Goal: Browse casually: Explore the website without a specific task or goal

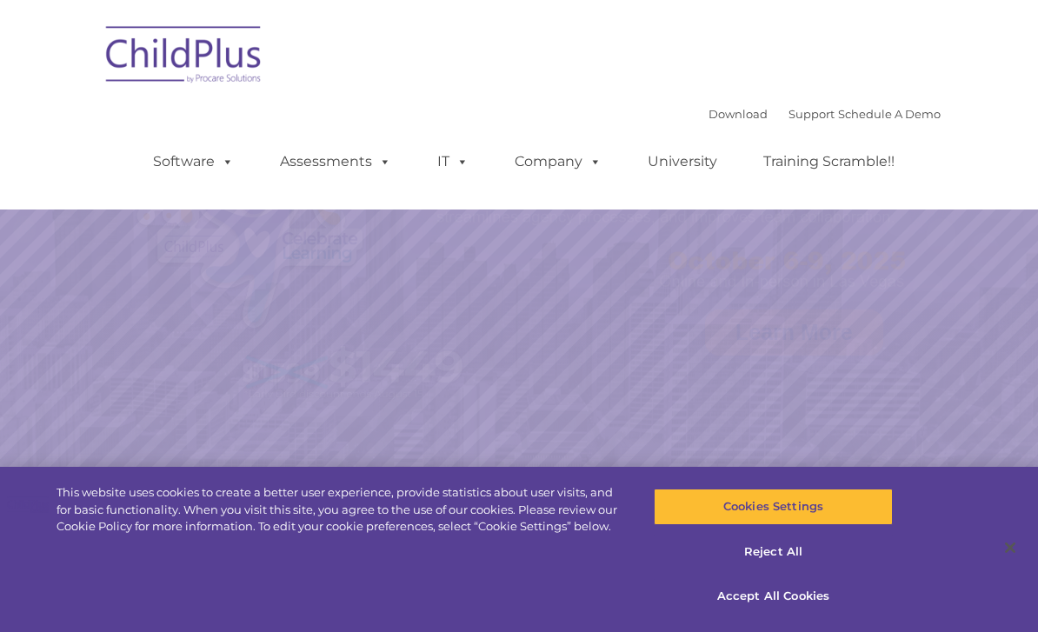
select select "MEDIUM"
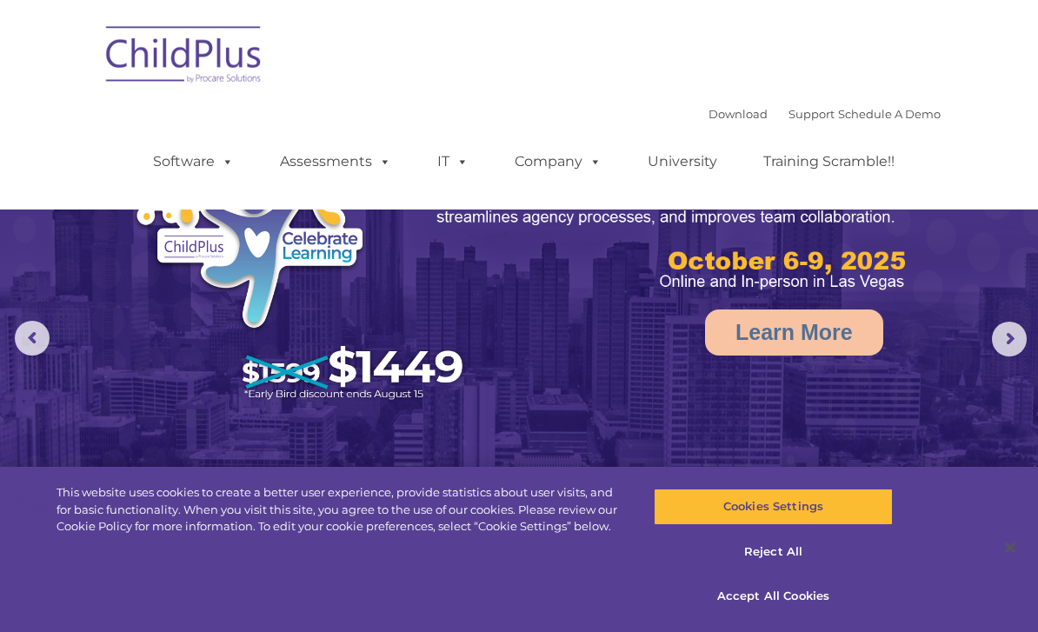
click at [216, 56] on img at bounding box center [184, 57] width 174 height 87
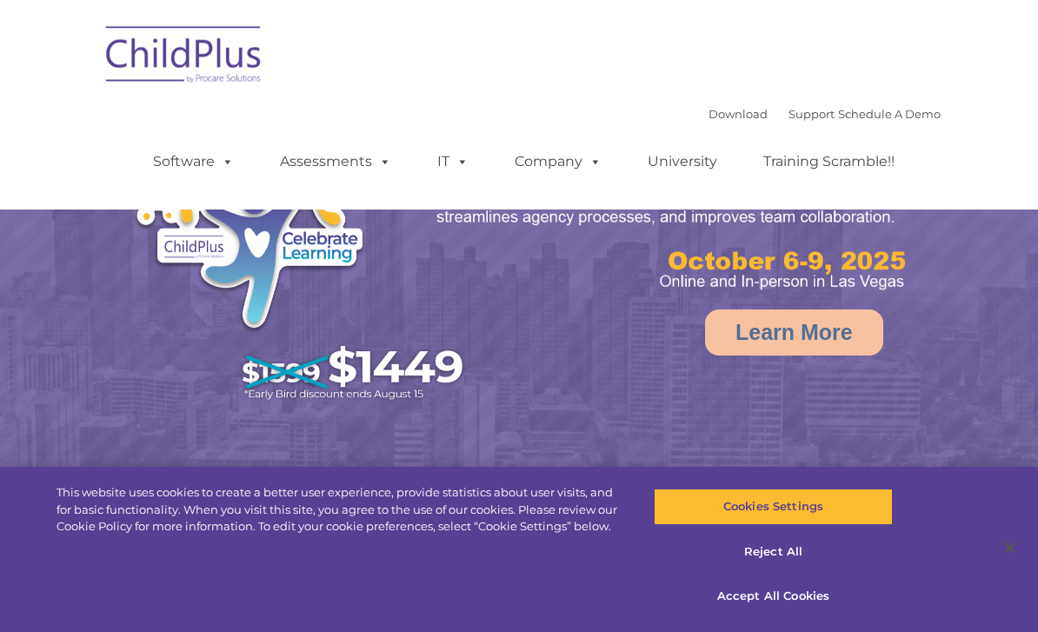
select select "MEDIUM"
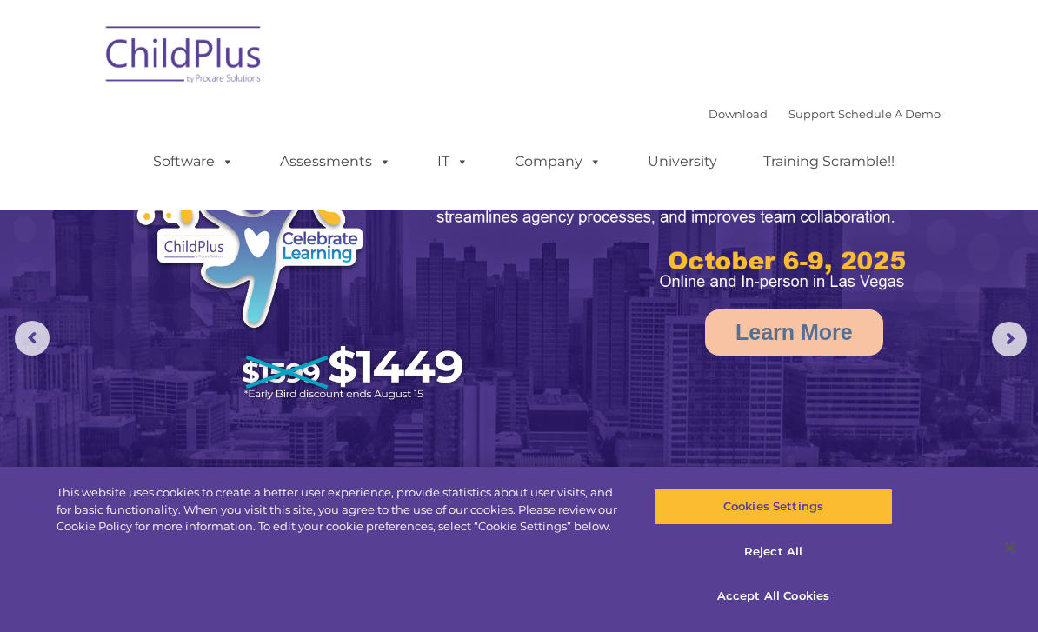
click at [218, 54] on img at bounding box center [184, 57] width 174 height 87
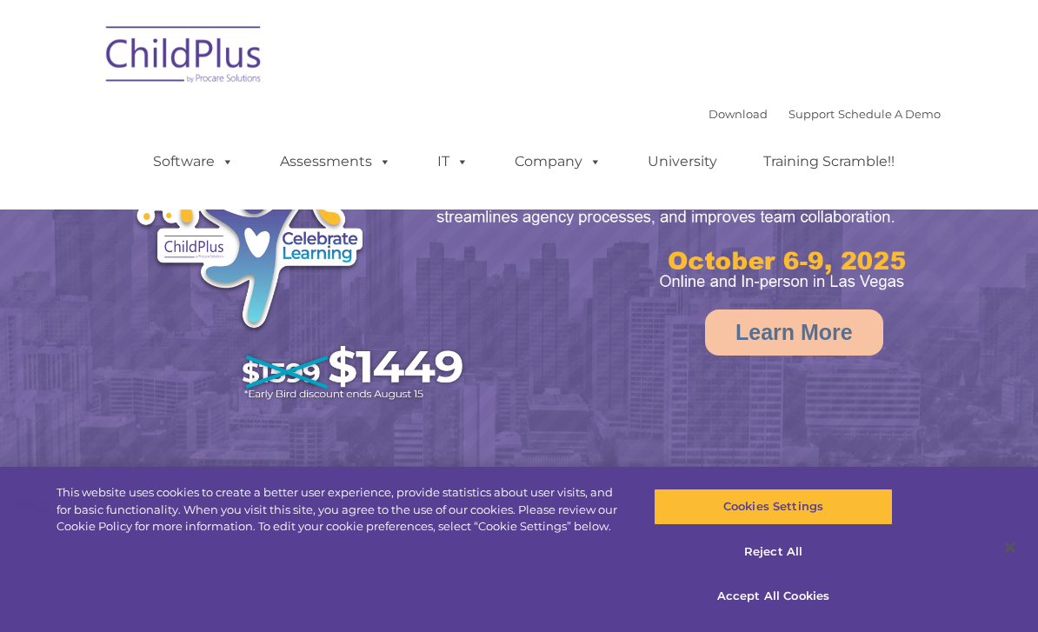
select select "MEDIUM"
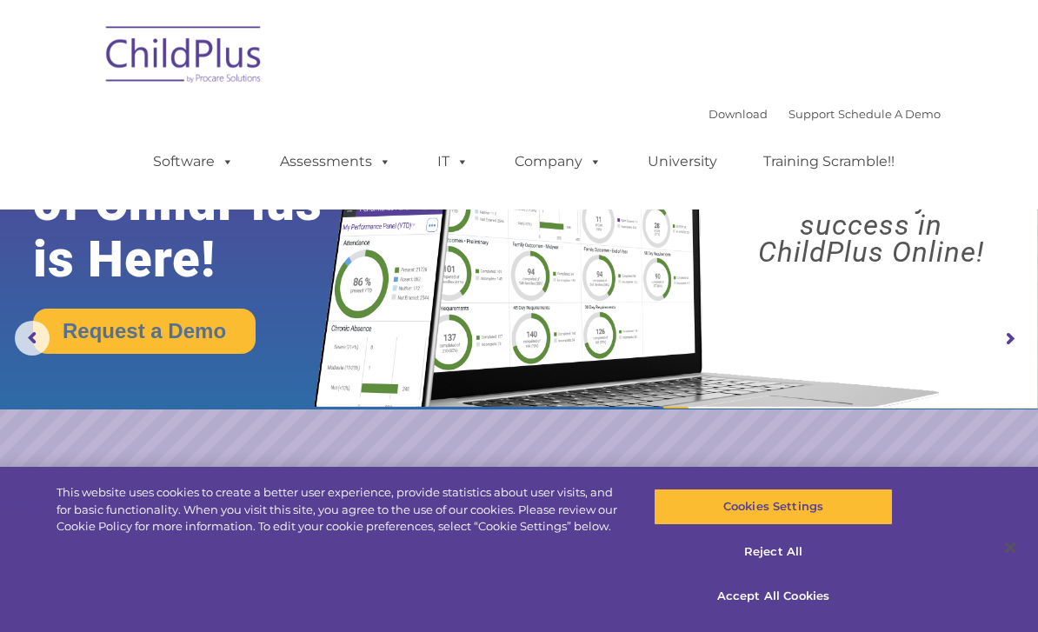
click at [1006, 340] on rs-arrow at bounding box center [1009, 339] width 35 height 35
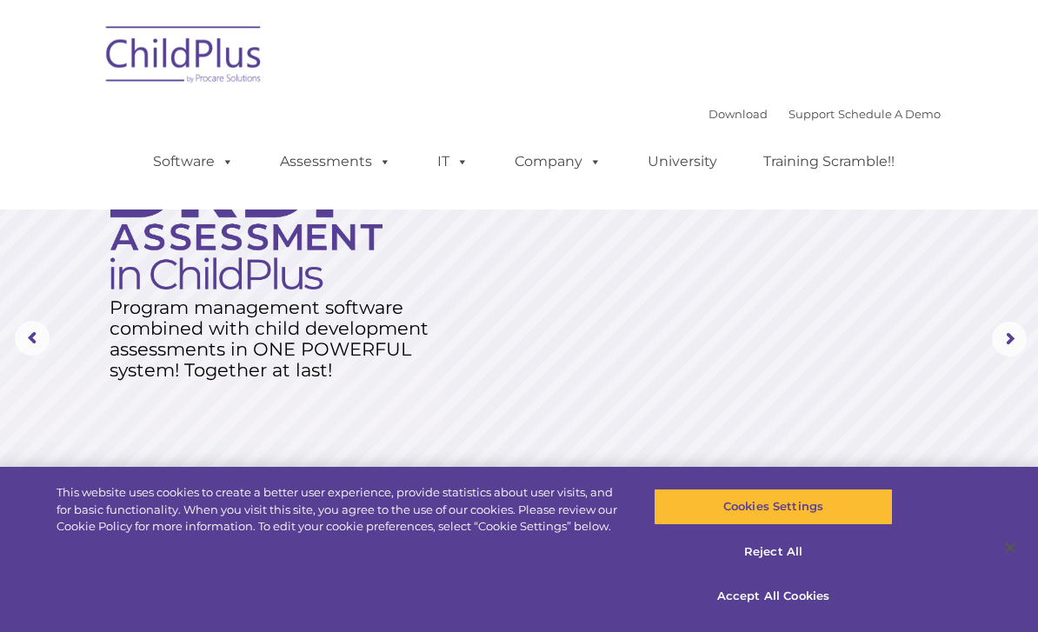
click at [1011, 333] on rs-arrow at bounding box center [1009, 339] width 35 height 35
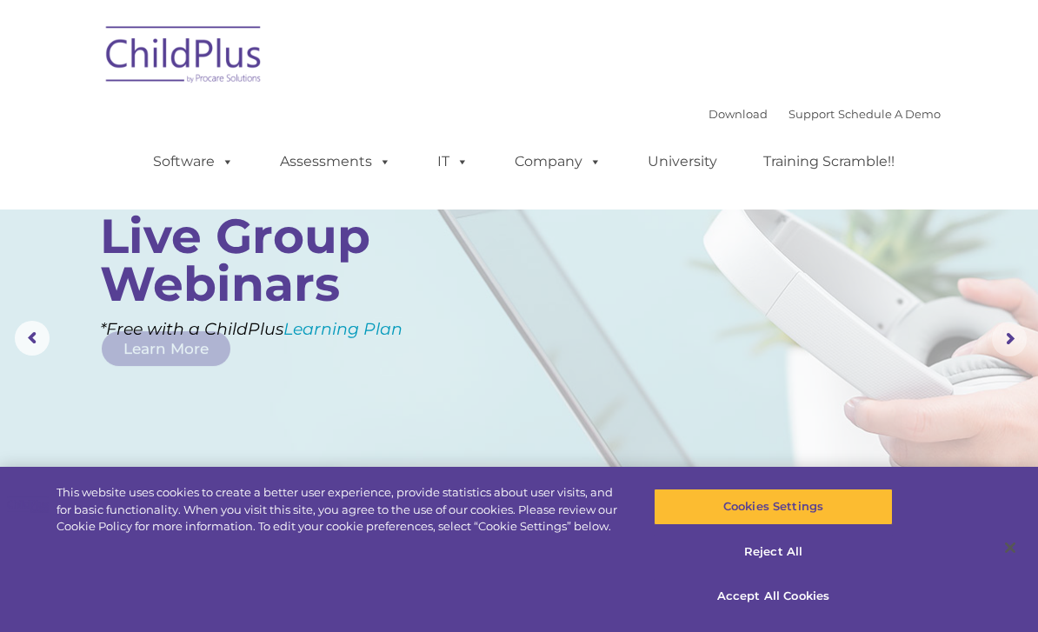
click at [1006, 342] on rs-arrow at bounding box center [1009, 339] width 35 height 35
